Goal: Transaction & Acquisition: Subscribe to service/newsletter

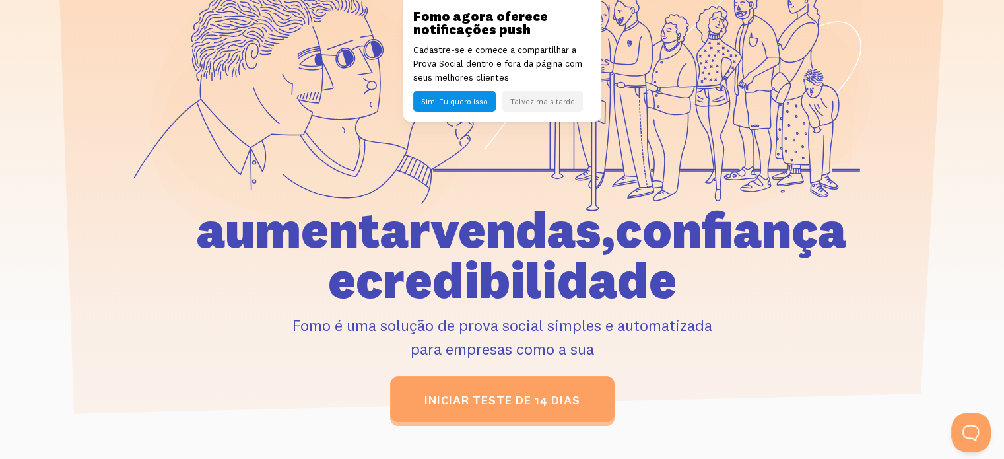
scroll to position [264, 0]
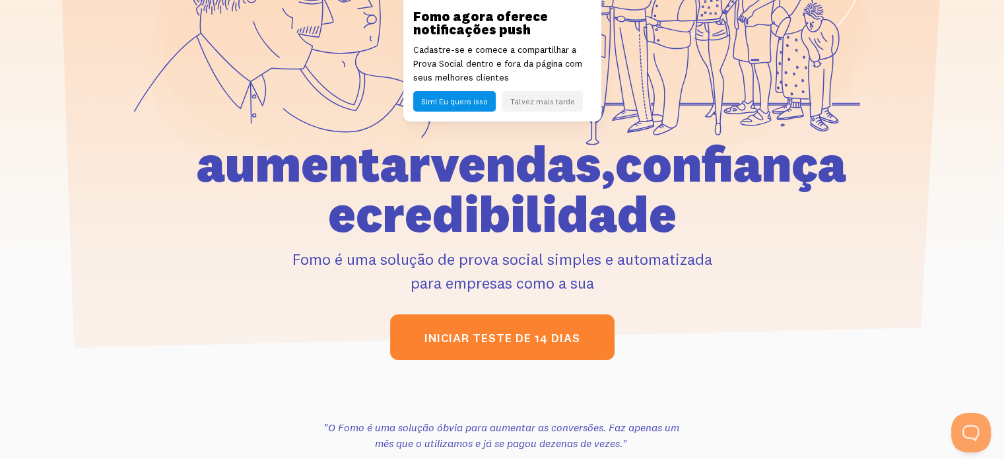
click at [469, 333] on font "iniciar teste de 14 dias" at bounding box center [502, 337] width 156 height 15
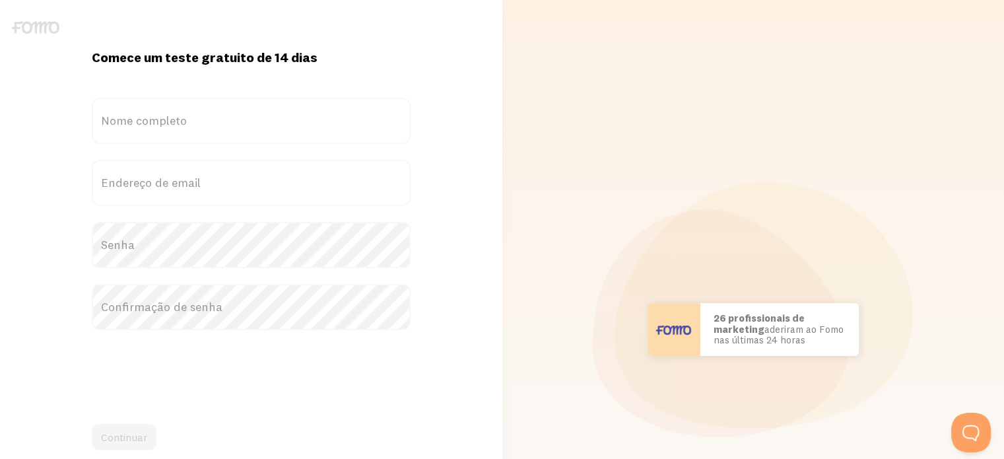
click at [150, 113] on font "Nome completo" at bounding box center [144, 120] width 86 height 15
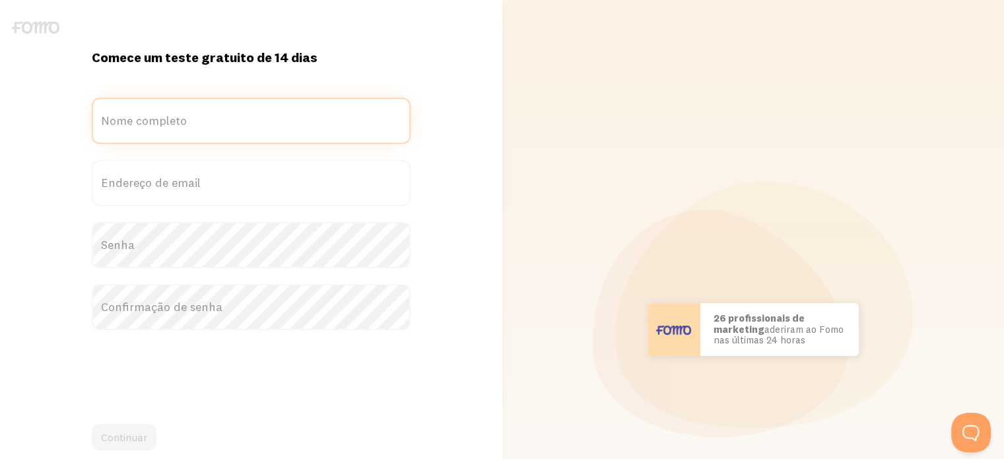
click at [150, 113] on input "Nome completo" at bounding box center [251, 121] width 319 height 46
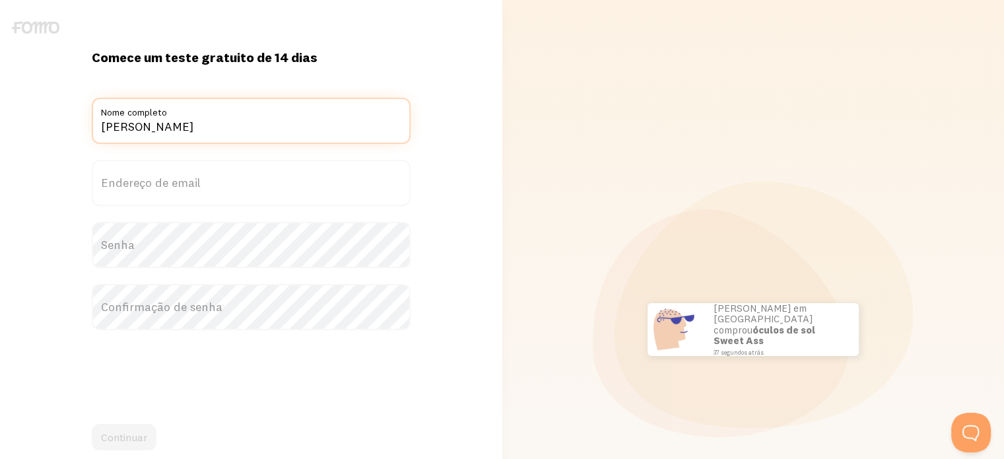
click at [99, 126] on input "FRANCINE SOARES VIEIRA" at bounding box center [251, 121] width 319 height 46
click at [262, 127] on input "FRANCINE SOARES VIEIRA" at bounding box center [251, 121] width 319 height 46
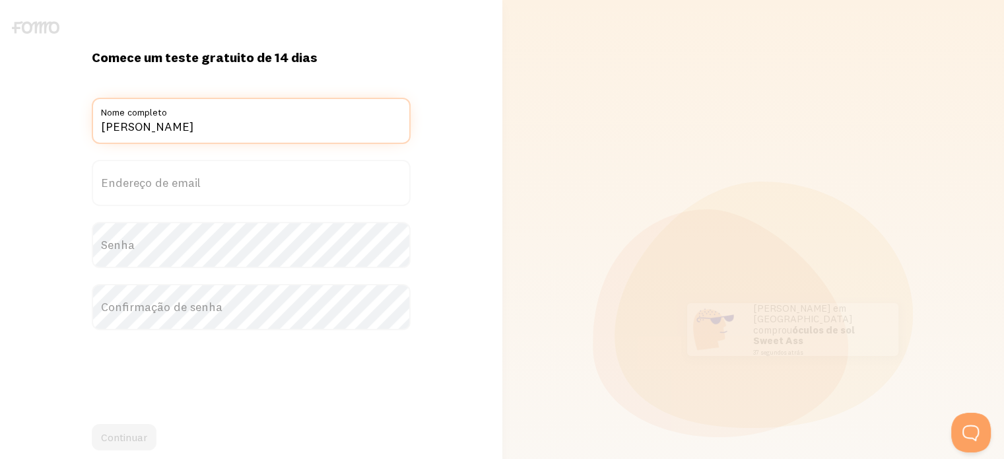
drag, startPoint x: 262, startPoint y: 127, endPoint x: 178, endPoint y: 136, distance: 84.3
click at [178, 136] on input "FRANCINE SOARES VIEIRA" at bounding box center [251, 121] width 319 height 46
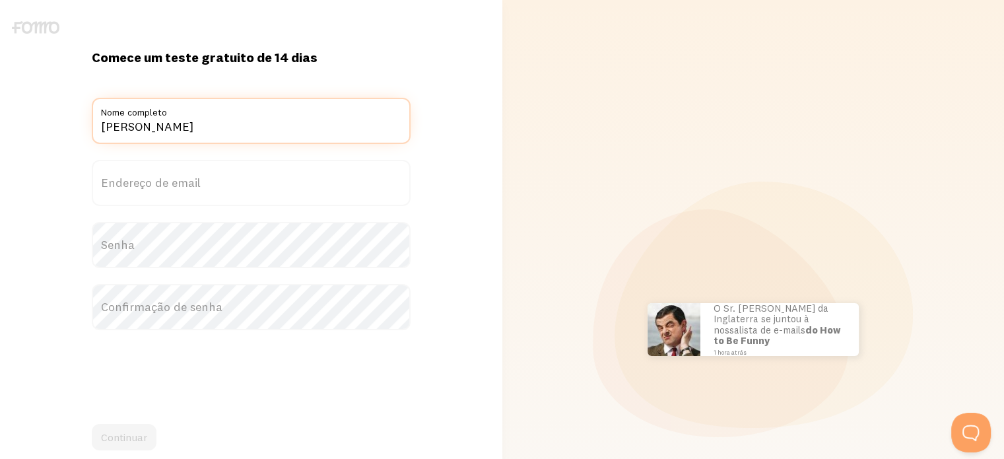
type input "FRANCINE VIEIRA"
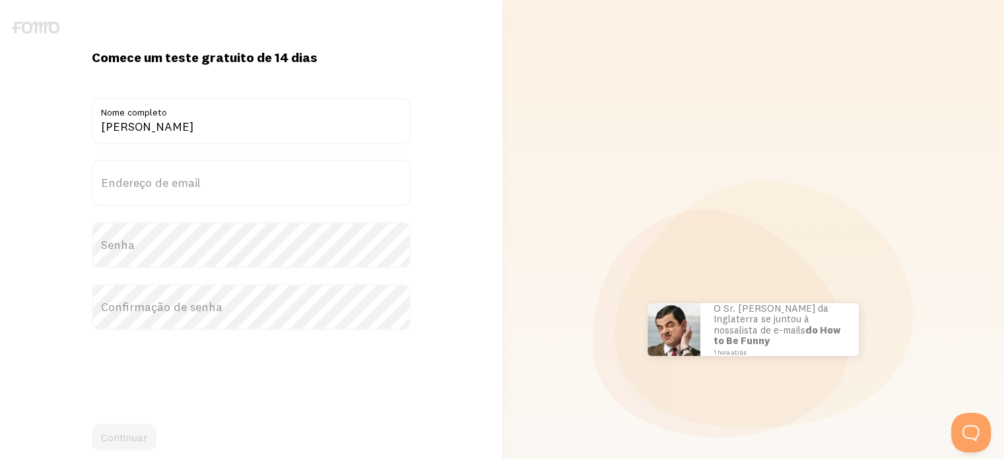
click at [165, 173] on label "Endereço de email" at bounding box center [251, 183] width 319 height 46
click at [165, 173] on input "Endereço de email" at bounding box center [251, 183] width 319 height 46
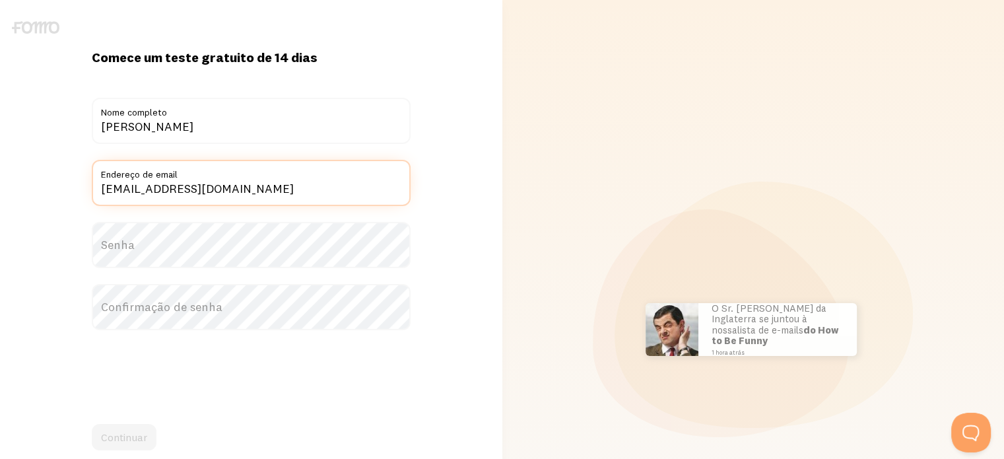
type input "francine.artd@hotmail.com"
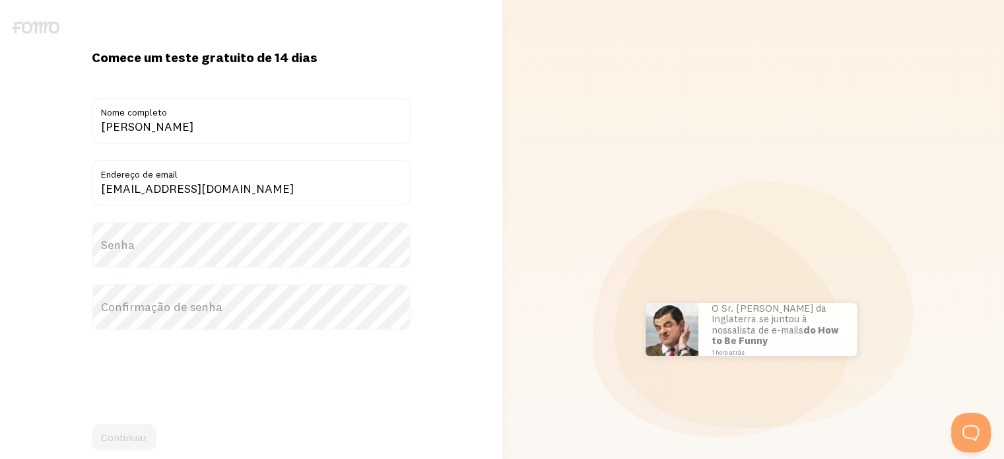
click at [161, 239] on label "Senha" at bounding box center [251, 245] width 319 height 46
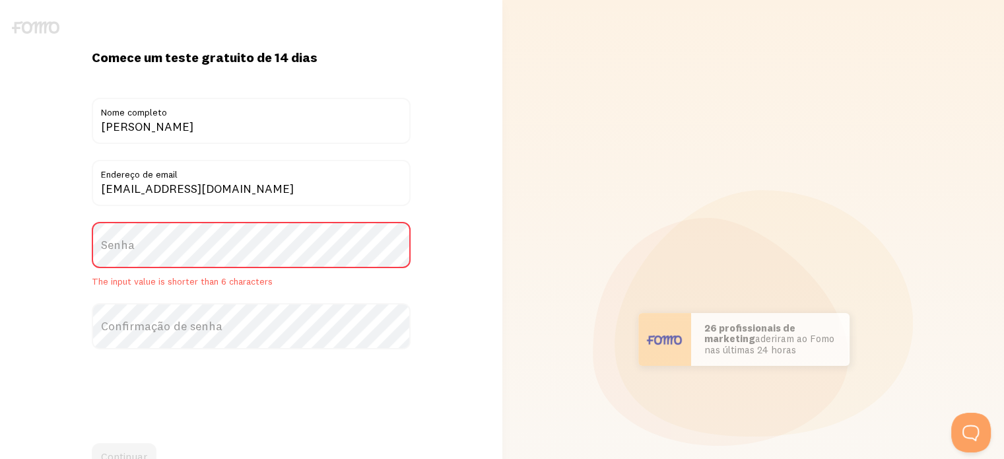
click at [161, 249] on label "Senha" at bounding box center [251, 245] width 319 height 46
click at [152, 245] on label "Senha" at bounding box center [251, 245] width 319 height 46
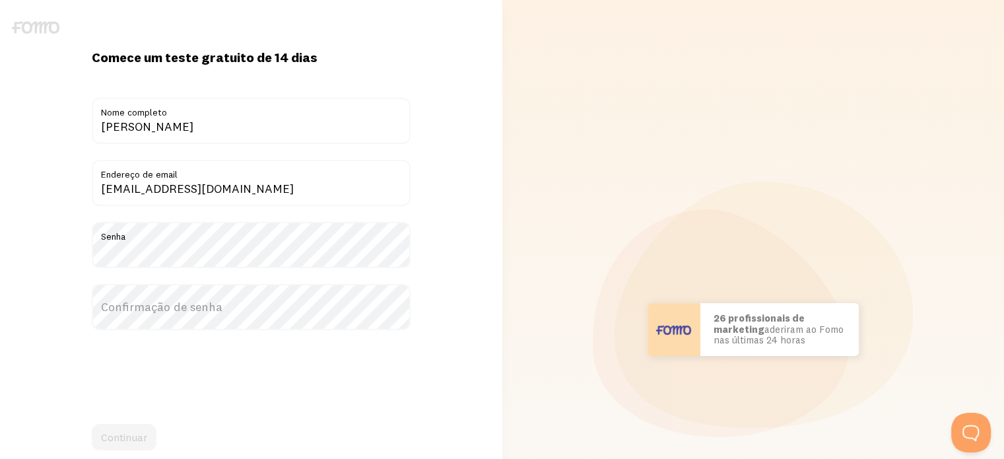
click at [134, 311] on font "Confirmação de senha" at bounding box center [161, 306] width 121 height 15
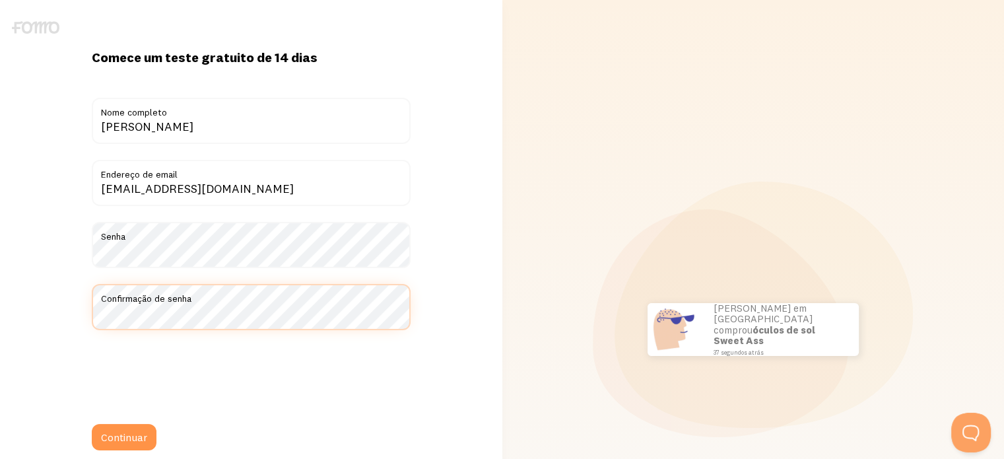
click at [92, 424] on button "Continuar" at bounding box center [124, 437] width 65 height 26
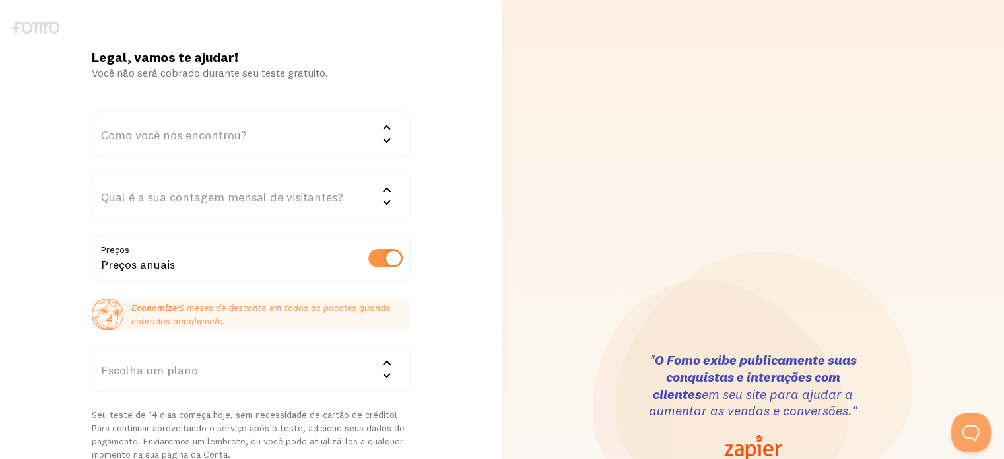
click at [236, 127] on font "Como você nos encontrou?" at bounding box center [174, 134] width 146 height 15
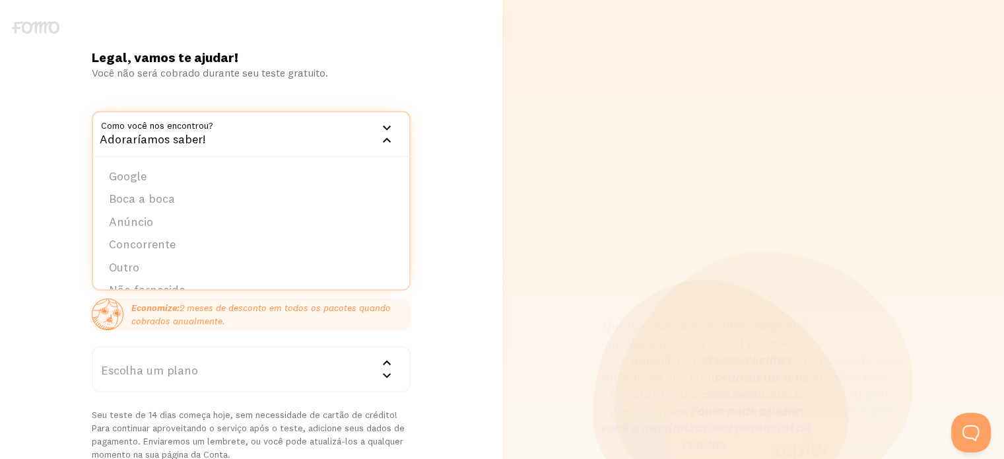
click at [383, 66] on div "Você não será cobrado durante seu teste gratuito." at bounding box center [251, 72] width 319 height 13
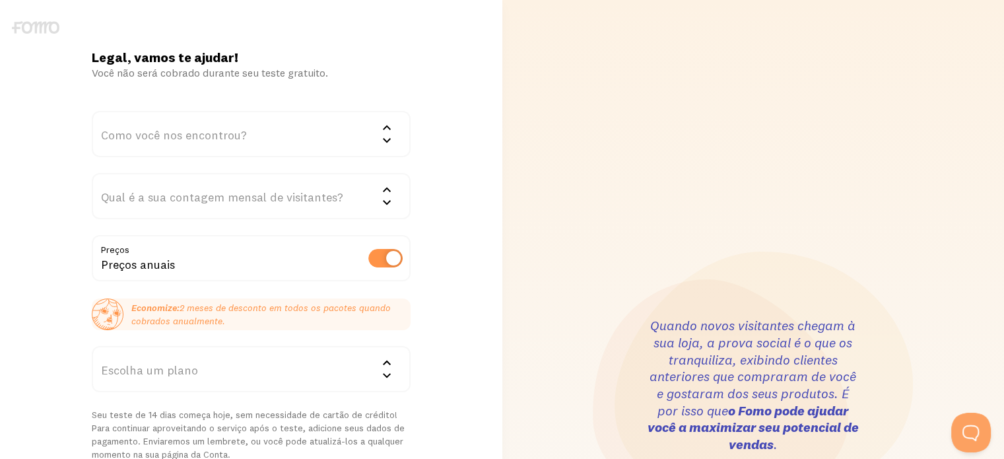
click at [384, 139] on icon at bounding box center [387, 140] width 8 height 5
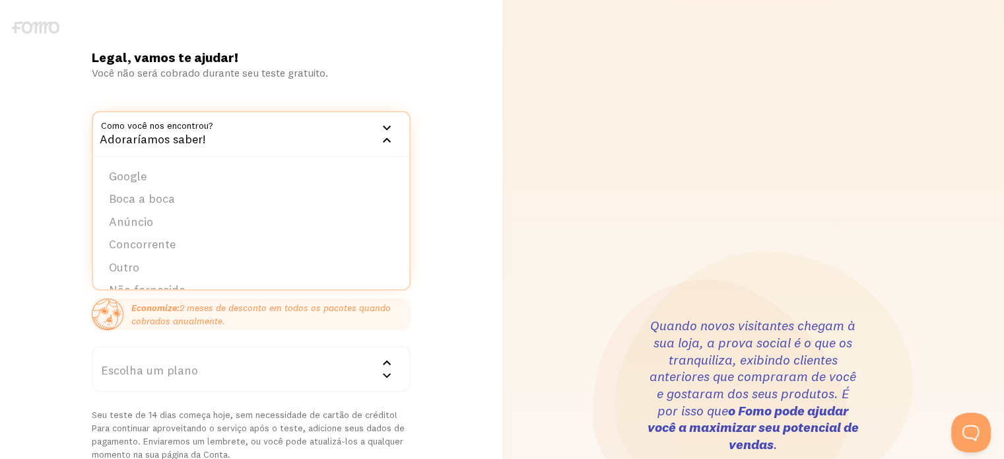
click at [385, 139] on icon at bounding box center [387, 140] width 16 height 16
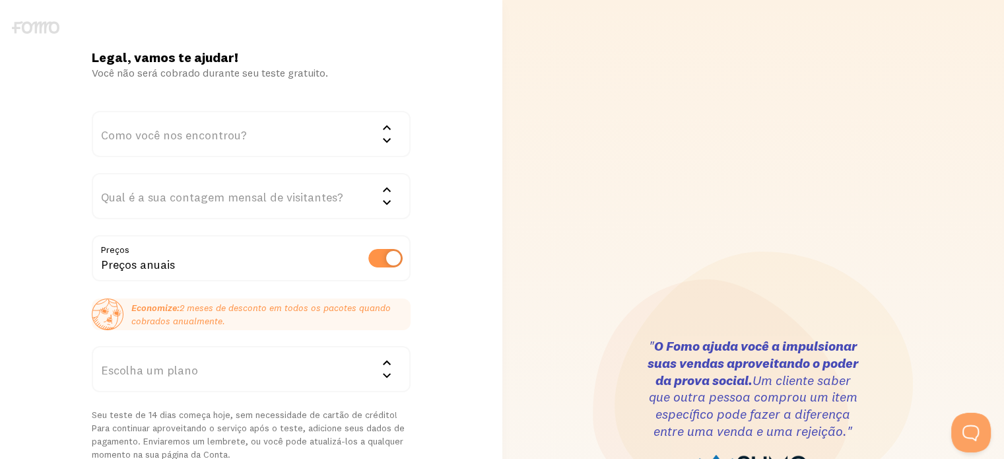
click at [388, 136] on icon at bounding box center [387, 140] width 16 height 16
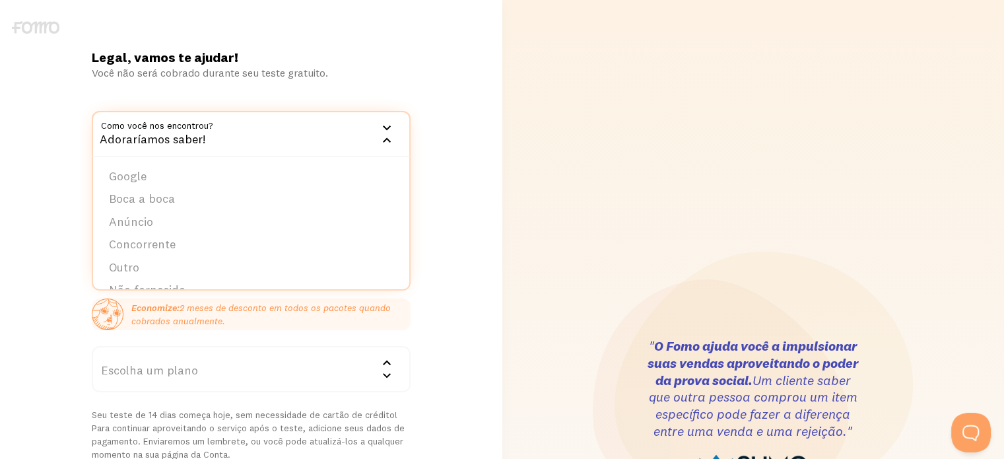
click at [388, 136] on icon at bounding box center [387, 140] width 16 height 16
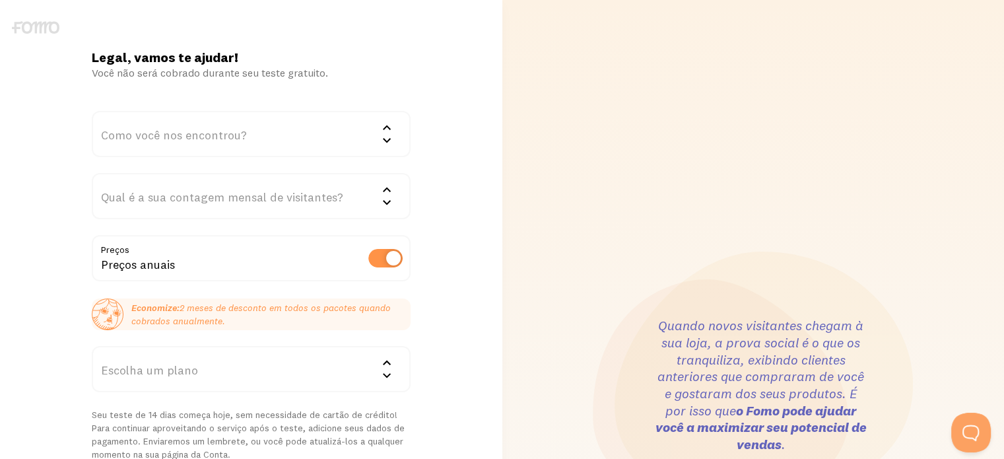
click at [383, 140] on icon at bounding box center [387, 140] width 16 height 16
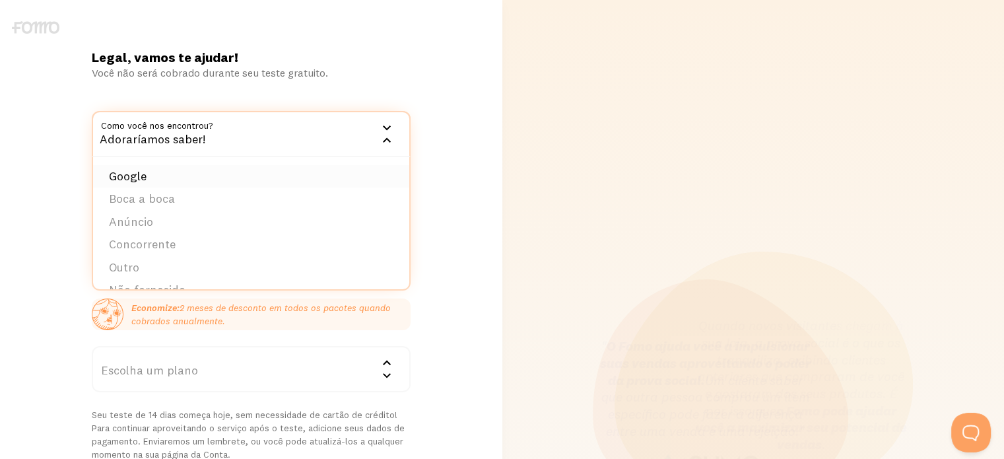
click at [134, 178] on font "Google" at bounding box center [128, 175] width 38 height 15
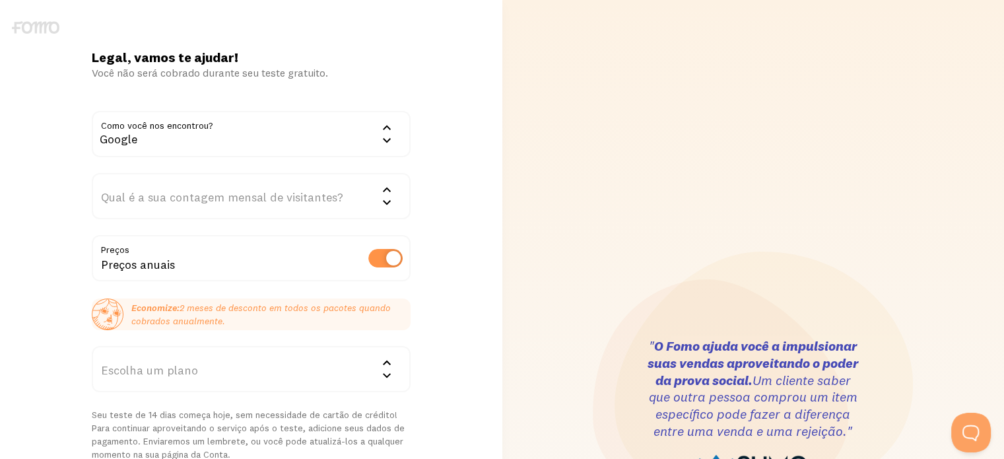
click at [383, 199] on icon at bounding box center [387, 202] width 16 height 16
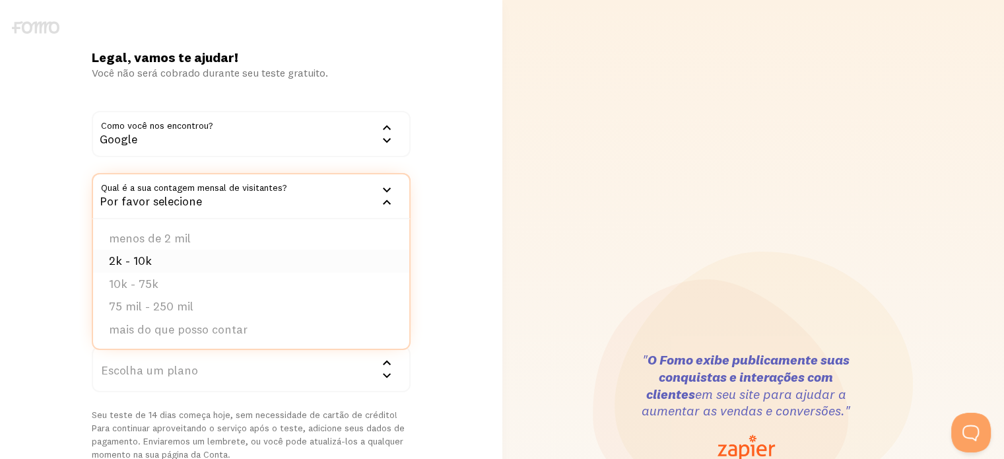
click at [150, 263] on li "2k - 10k" at bounding box center [251, 260] width 316 height 23
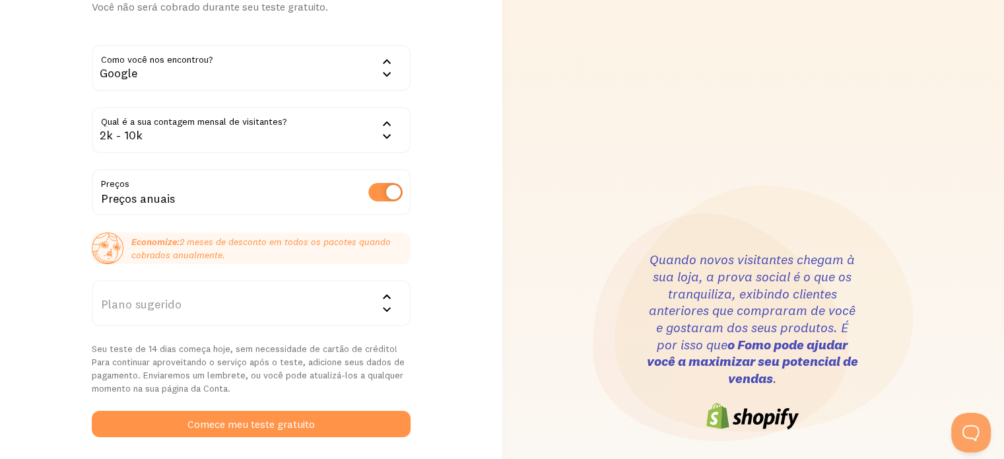
scroll to position [132, 0]
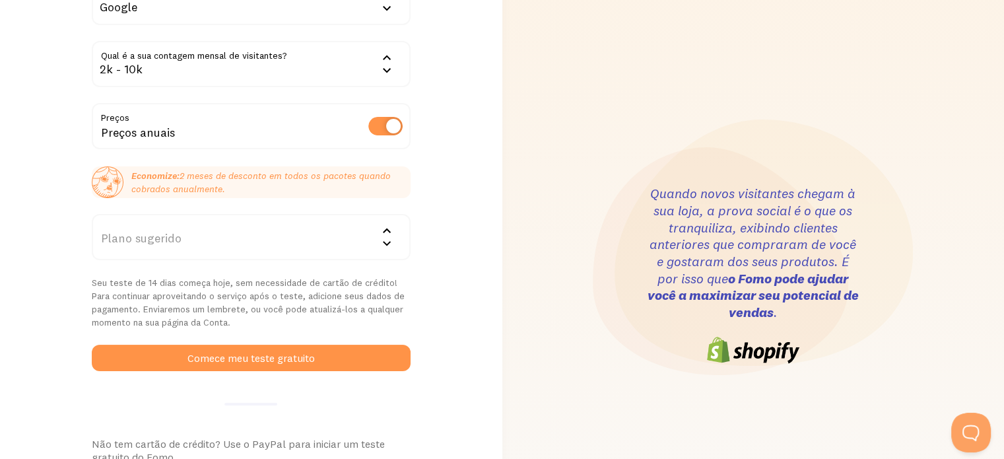
click at [383, 236] on icon at bounding box center [387, 231] width 16 height 16
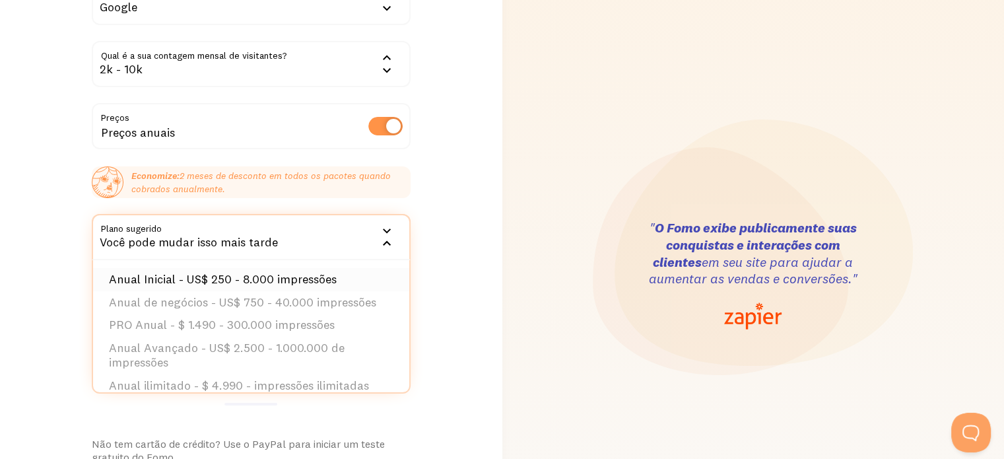
scroll to position [0, 0]
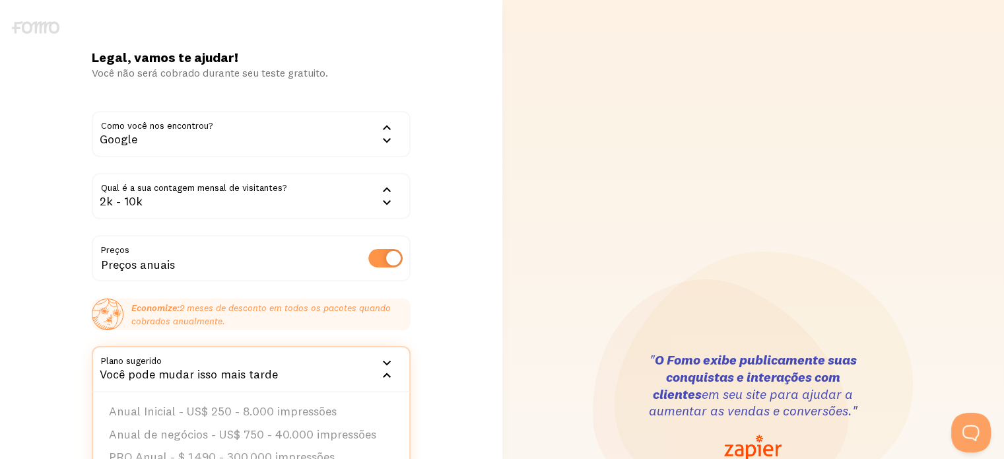
click at [385, 187] on icon at bounding box center [387, 190] width 16 height 16
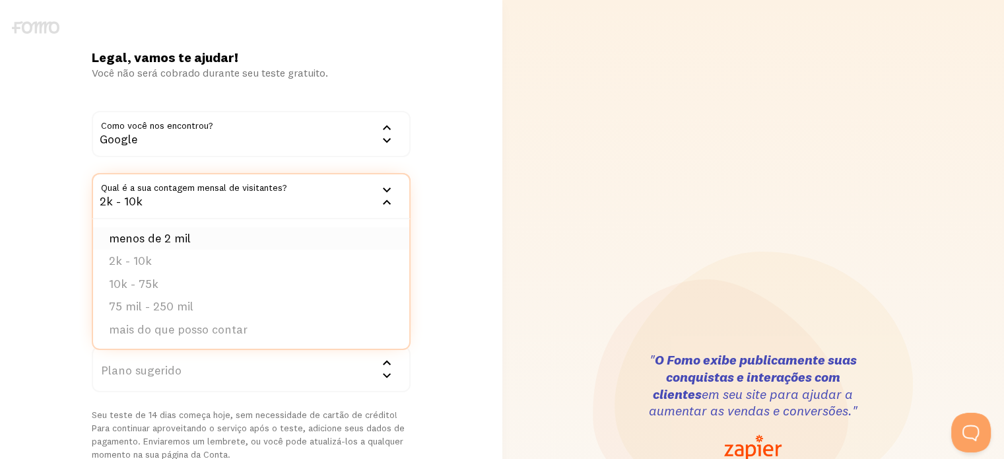
click at [160, 232] on font "menos de 2 mil" at bounding box center [150, 237] width 82 height 15
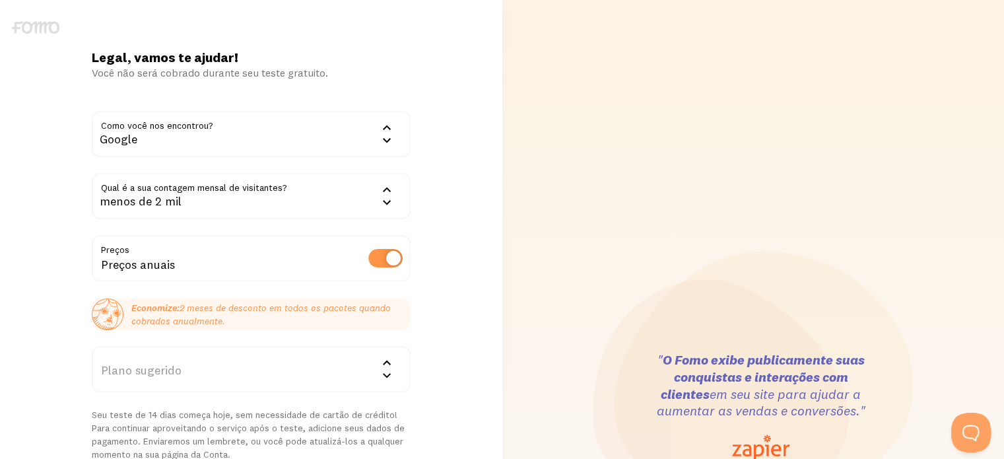
click at [216, 372] on div "Plano sugerido" at bounding box center [251, 369] width 319 height 46
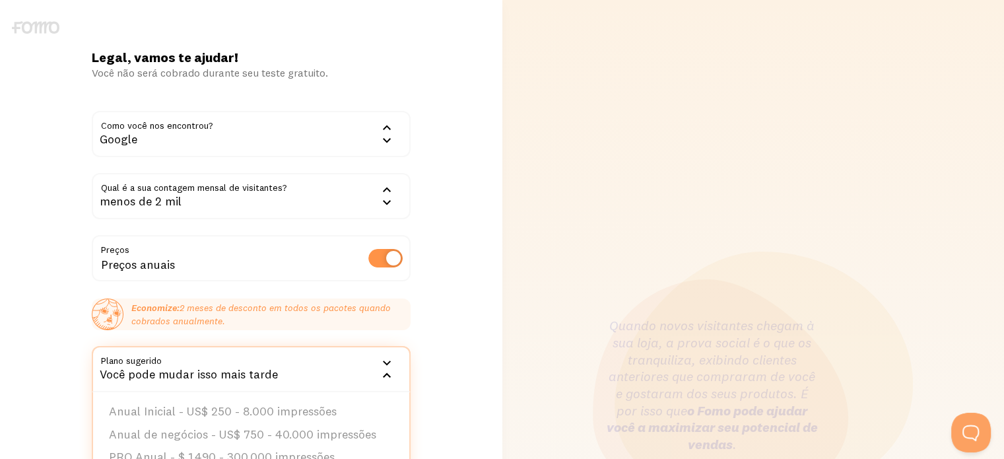
scroll to position [66, 0]
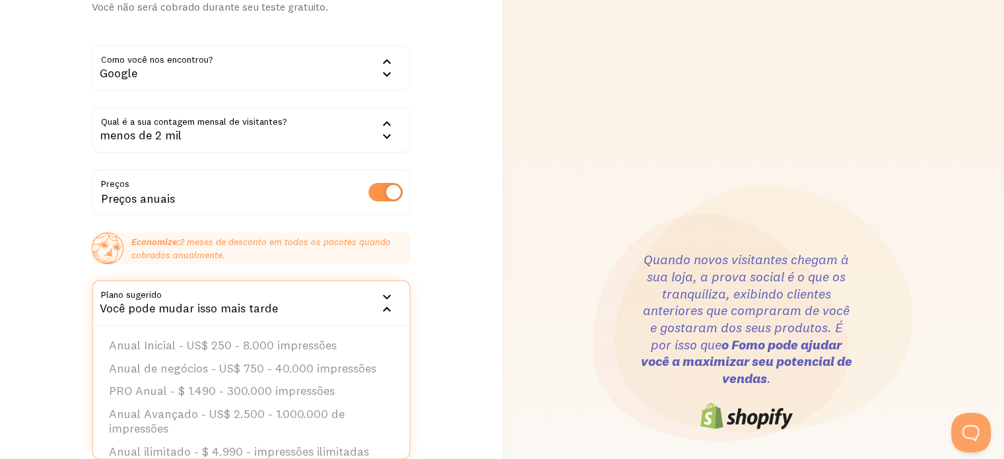
click at [445, 261] on div "Legal, vamos te ajudar! Você não será cobrado durante seu teste gratuito. Como …" at bounding box center [251, 341] width 502 height 717
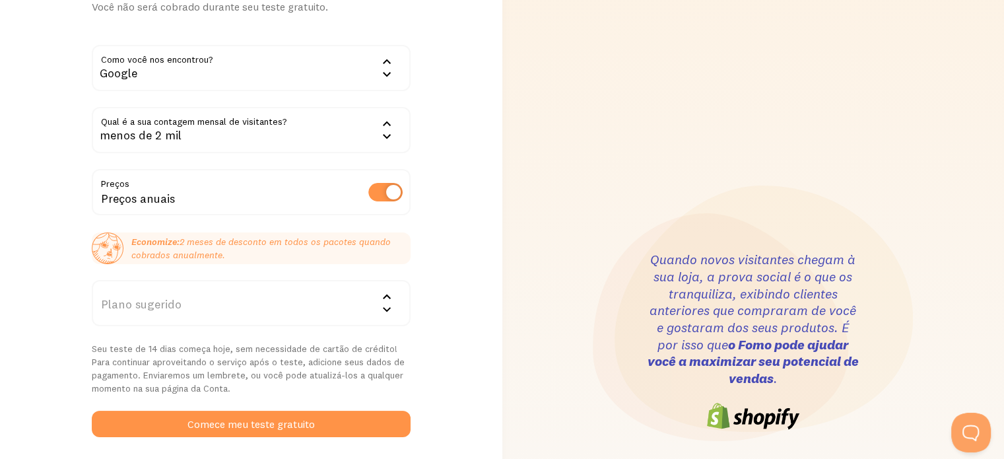
scroll to position [132, 0]
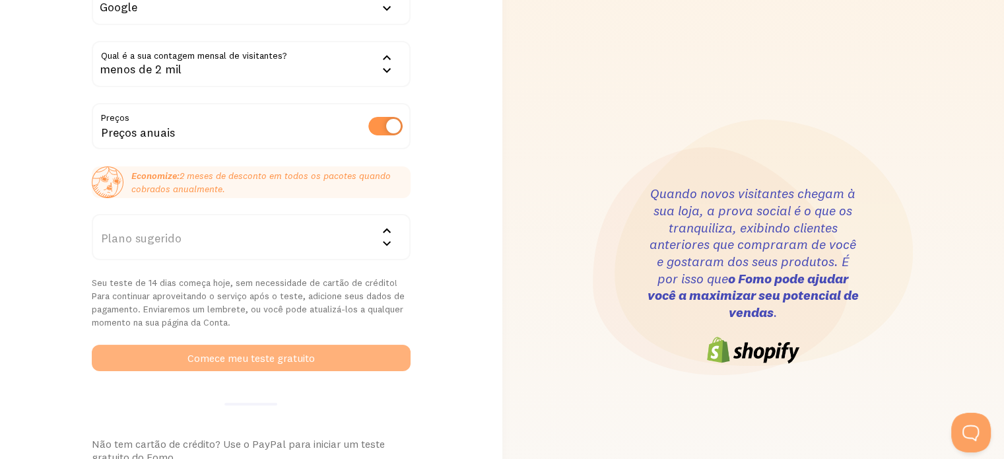
click at [227, 361] on font "Comece meu teste gratuito" at bounding box center [250, 357] width 127 height 13
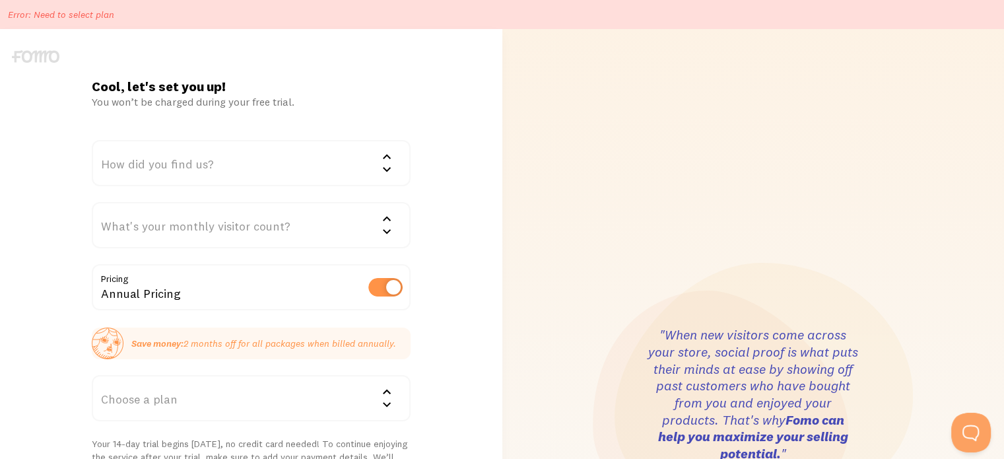
scroll to position [132, 0]
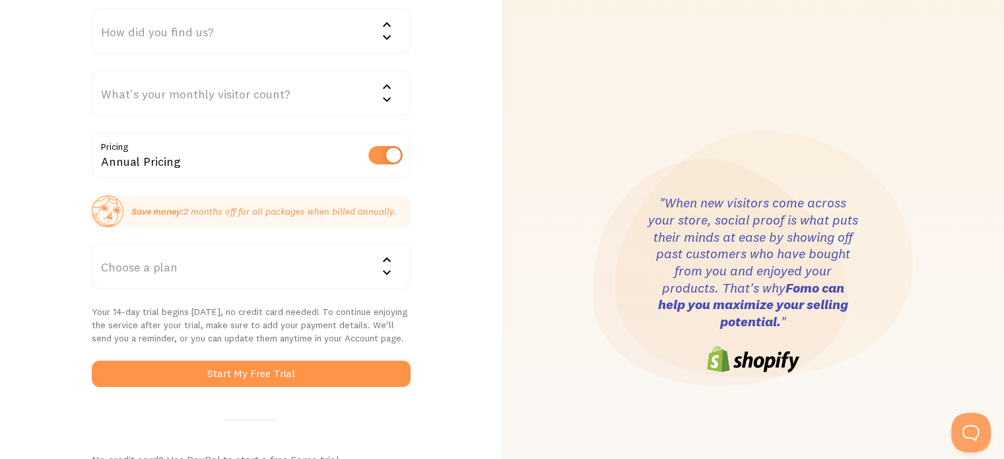
click at [385, 269] on icon at bounding box center [387, 273] width 16 height 16
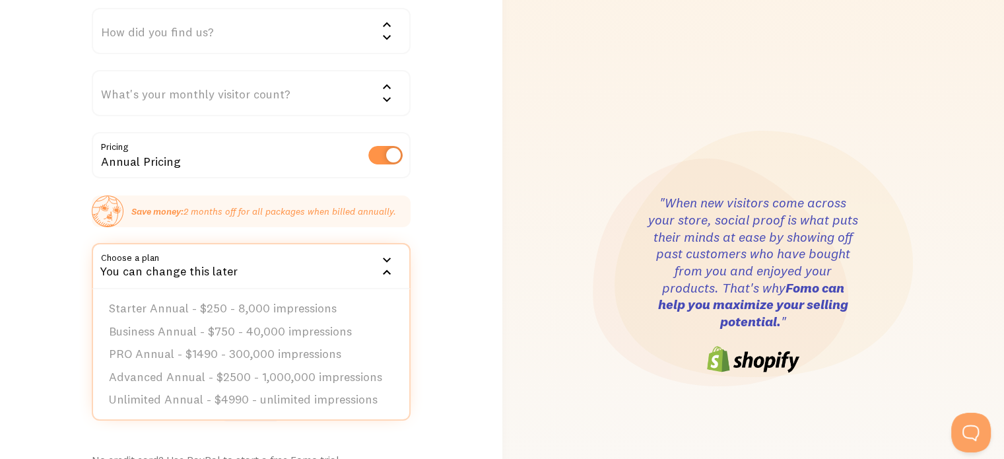
click at [465, 240] on div "Cool, let's set you up! You won’t be charged during your free trial. How did yo…" at bounding box center [251, 284] width 502 height 677
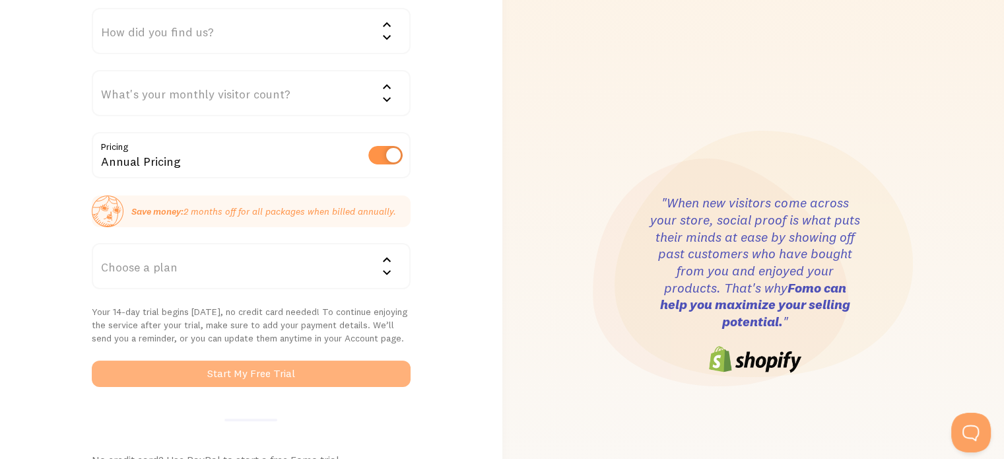
click at [248, 381] on button "Start My Free Trial" at bounding box center [251, 373] width 319 height 26
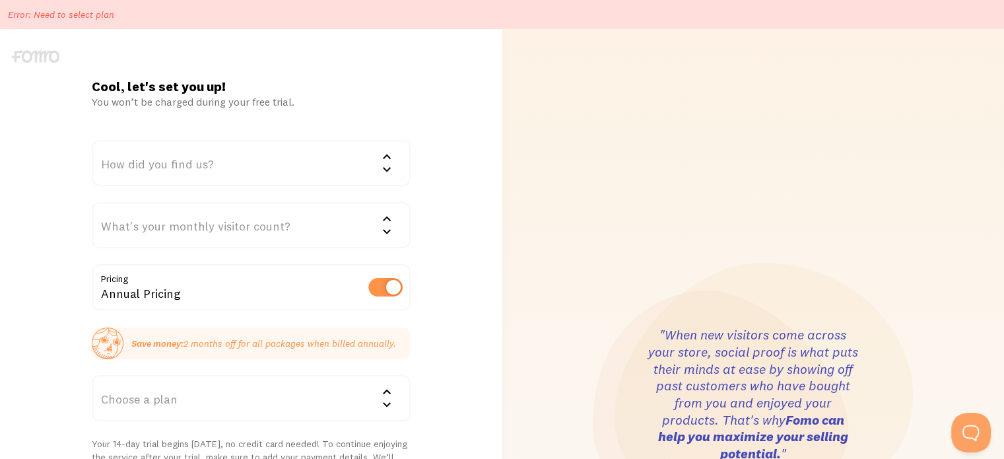
click at [240, 158] on div "How did you find us?" at bounding box center [251, 163] width 319 height 46
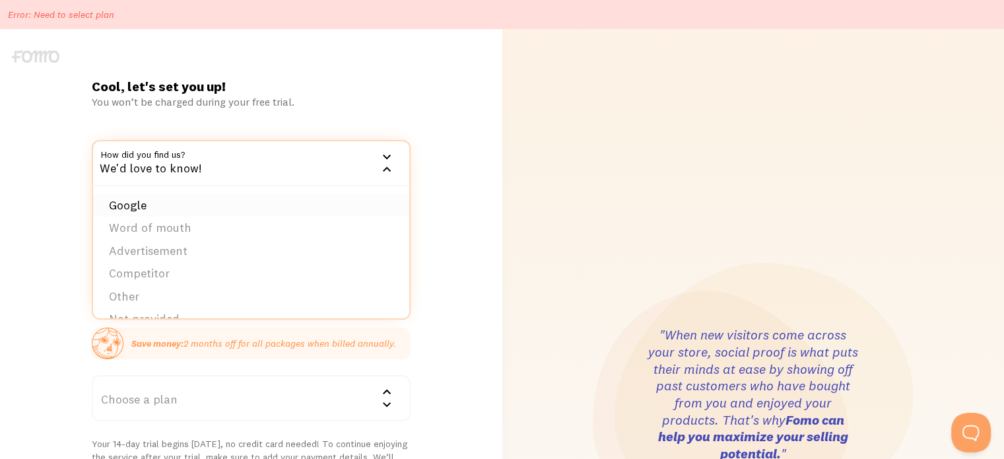
click at [155, 198] on li "Google" at bounding box center [251, 205] width 316 height 23
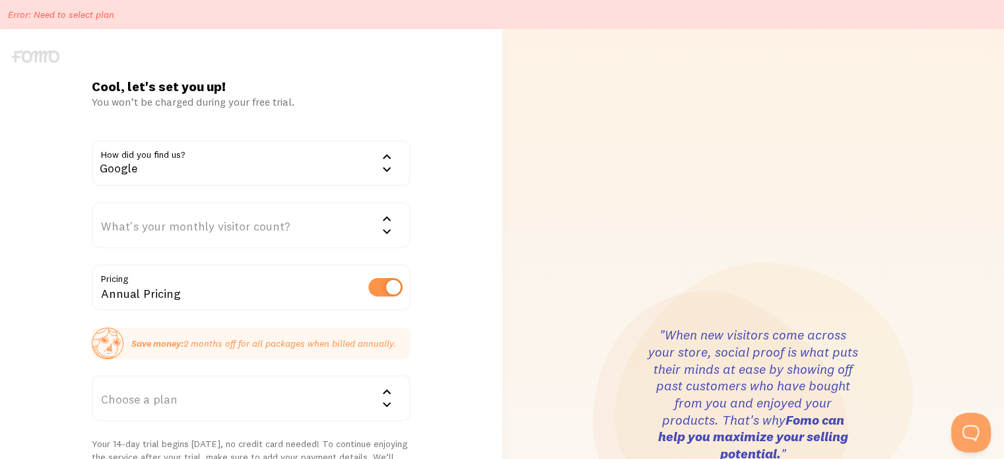
click at [384, 224] on icon at bounding box center [387, 219] width 16 height 16
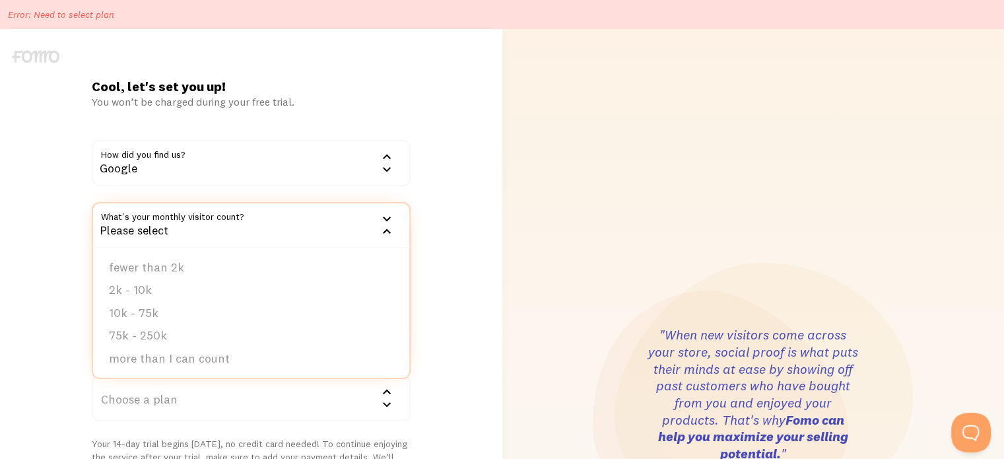
click at [442, 149] on div "Cool, let's set you up! You won’t be charged during your free trial. How did yo…" at bounding box center [251, 416] width 502 height 677
